Goal: Find specific page/section: Find specific page/section

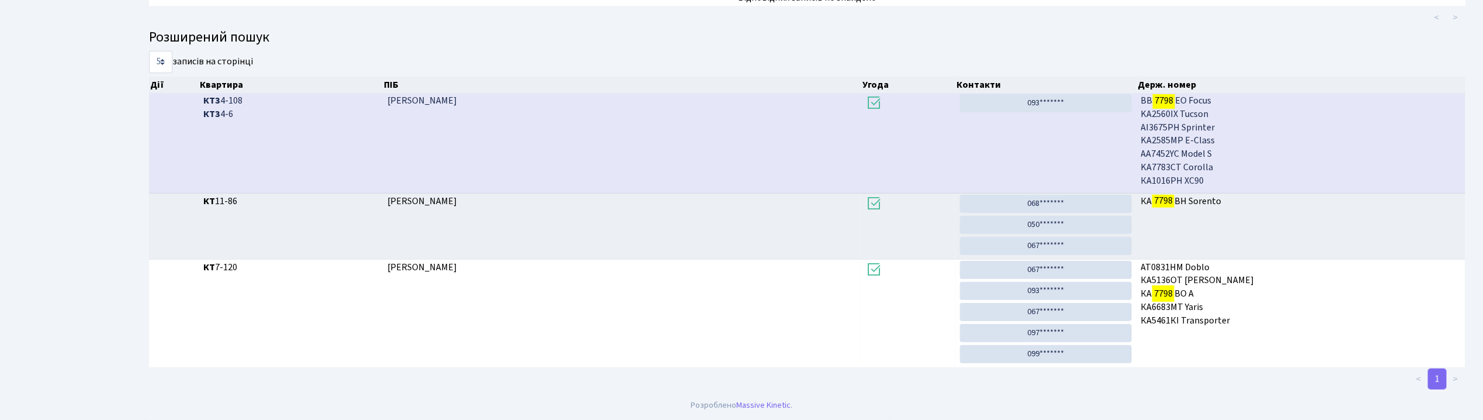
scroll to position [63, 0]
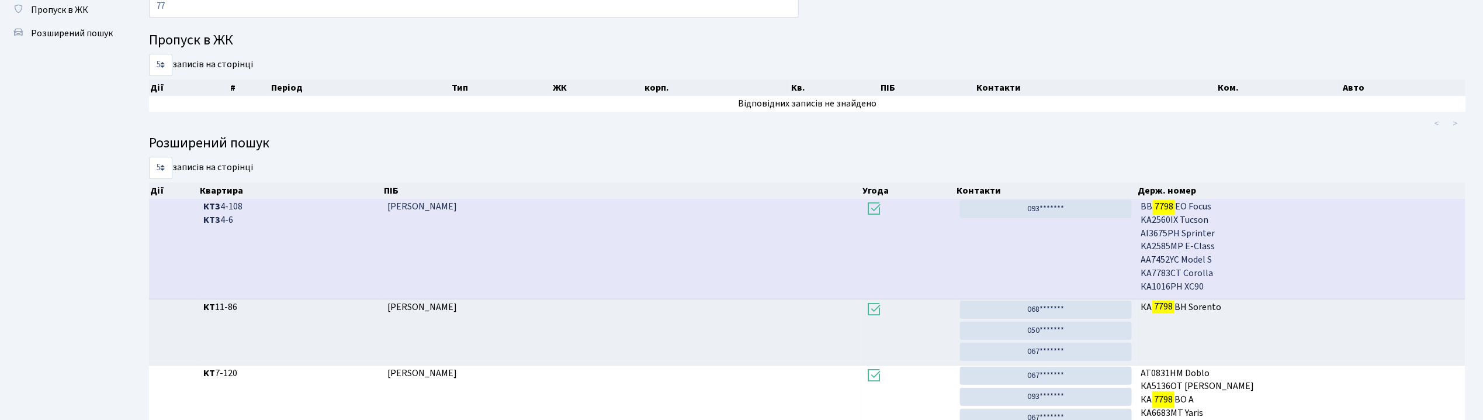
type input "7"
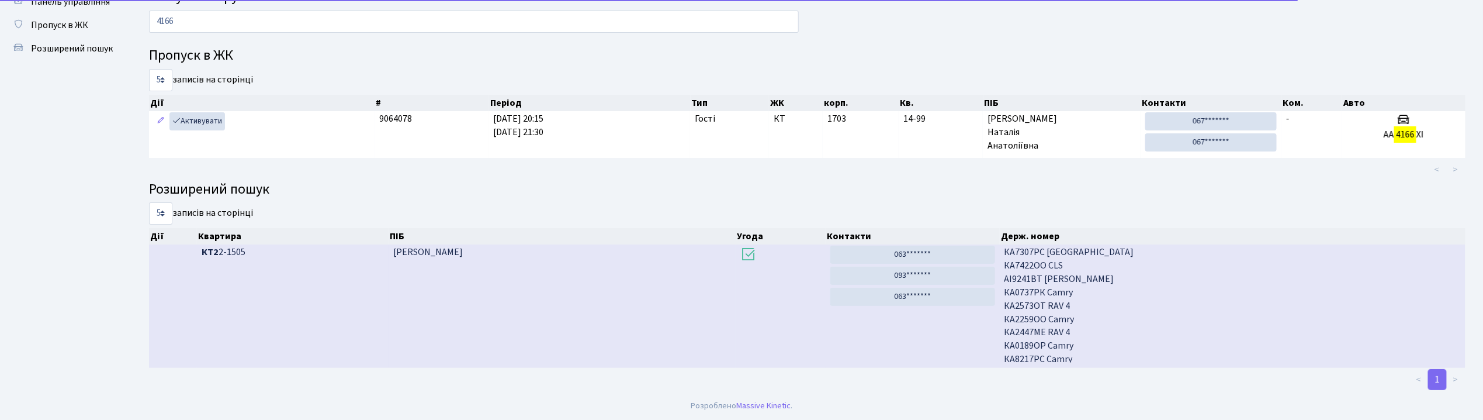
scroll to position [0, 0]
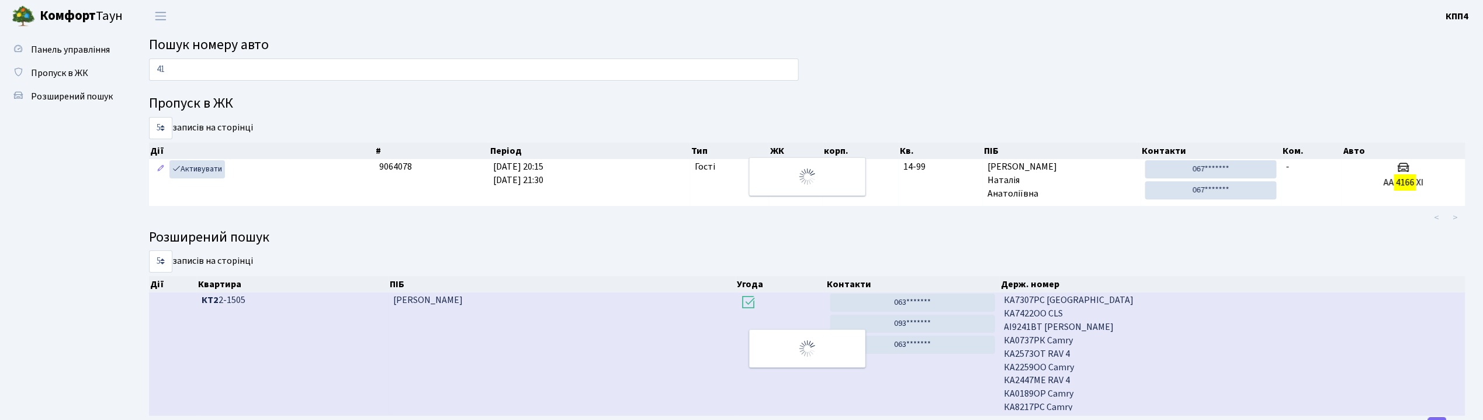
type input "4"
